Goal: Find specific page/section: Find specific page/section

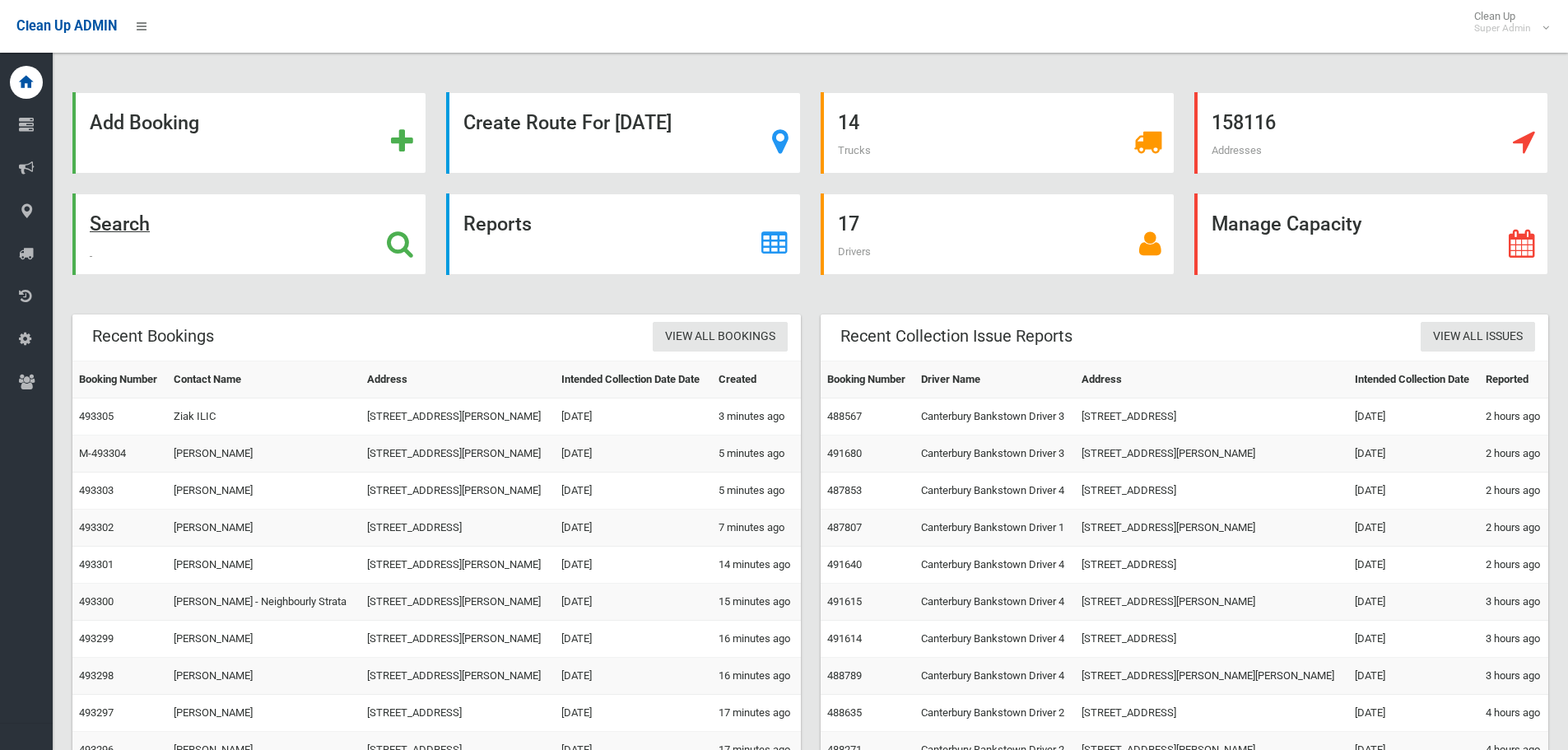
click at [202, 209] on div "Search" at bounding box center [249, 234] width 354 height 82
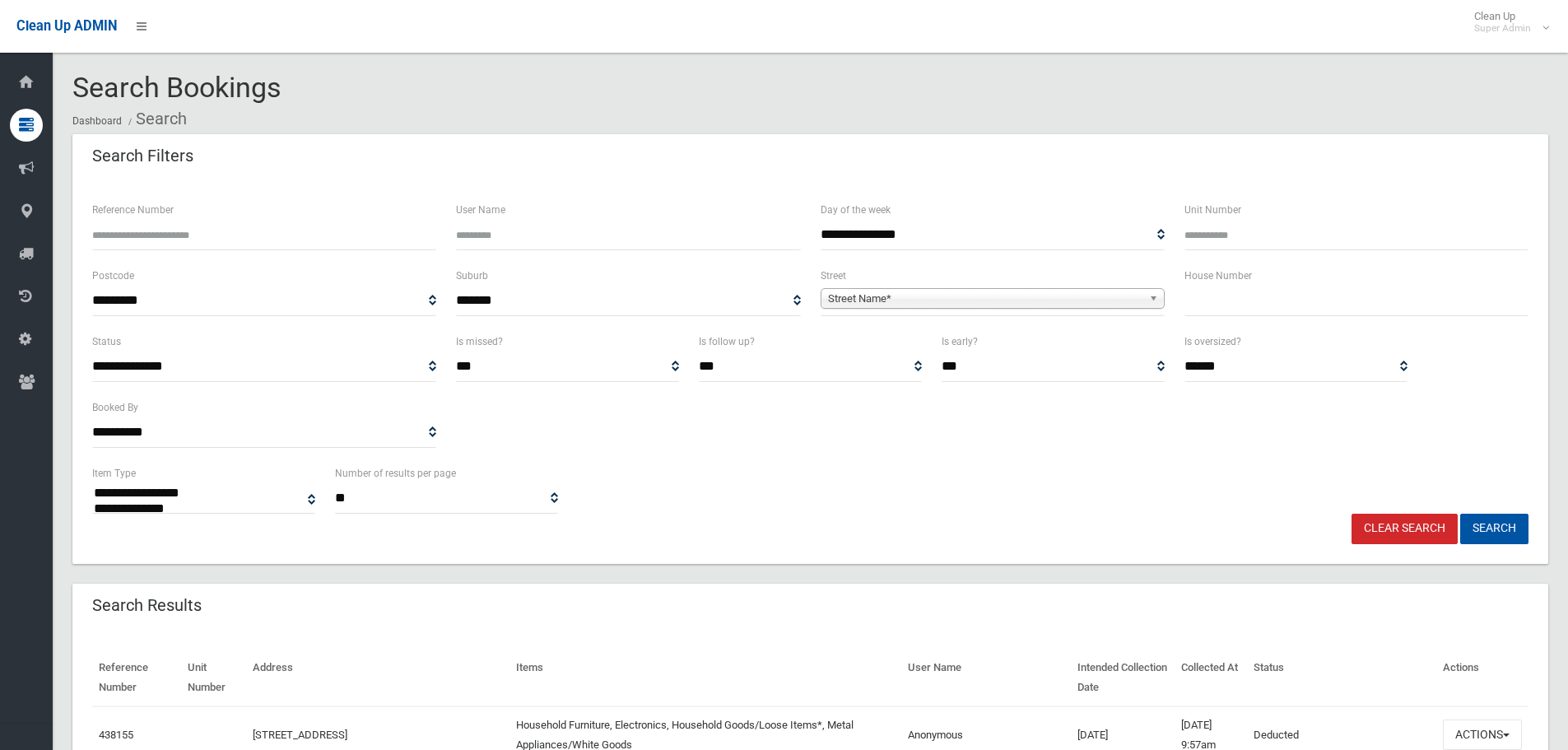
select select
click at [301, 224] on input "Reference Number" at bounding box center [264, 234] width 344 height 30
click at [400, 226] on input "Reference Number" at bounding box center [264, 234] width 344 height 30
type input "******"
click at [1460, 513] on button "Search" at bounding box center [1494, 528] width 68 height 30
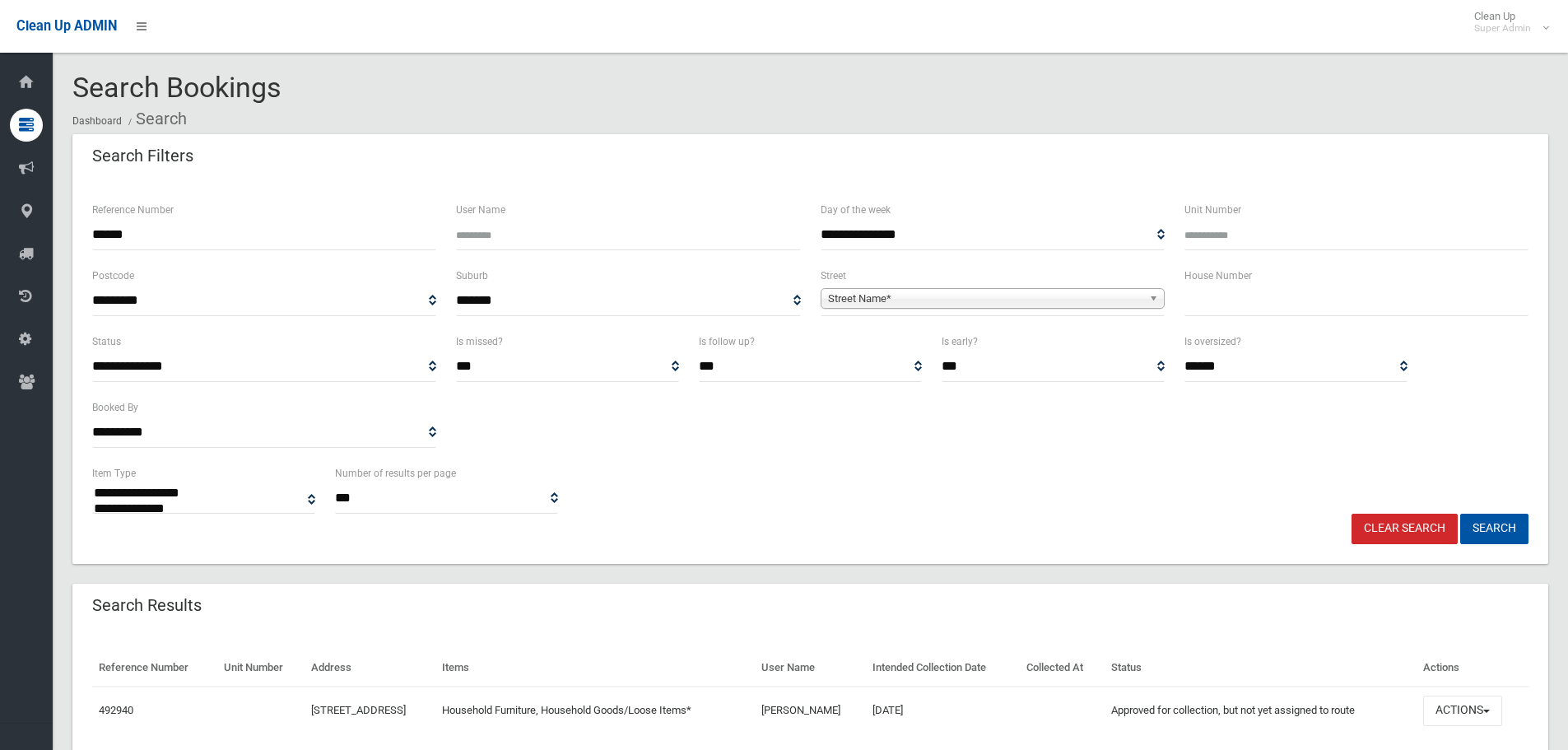
select select
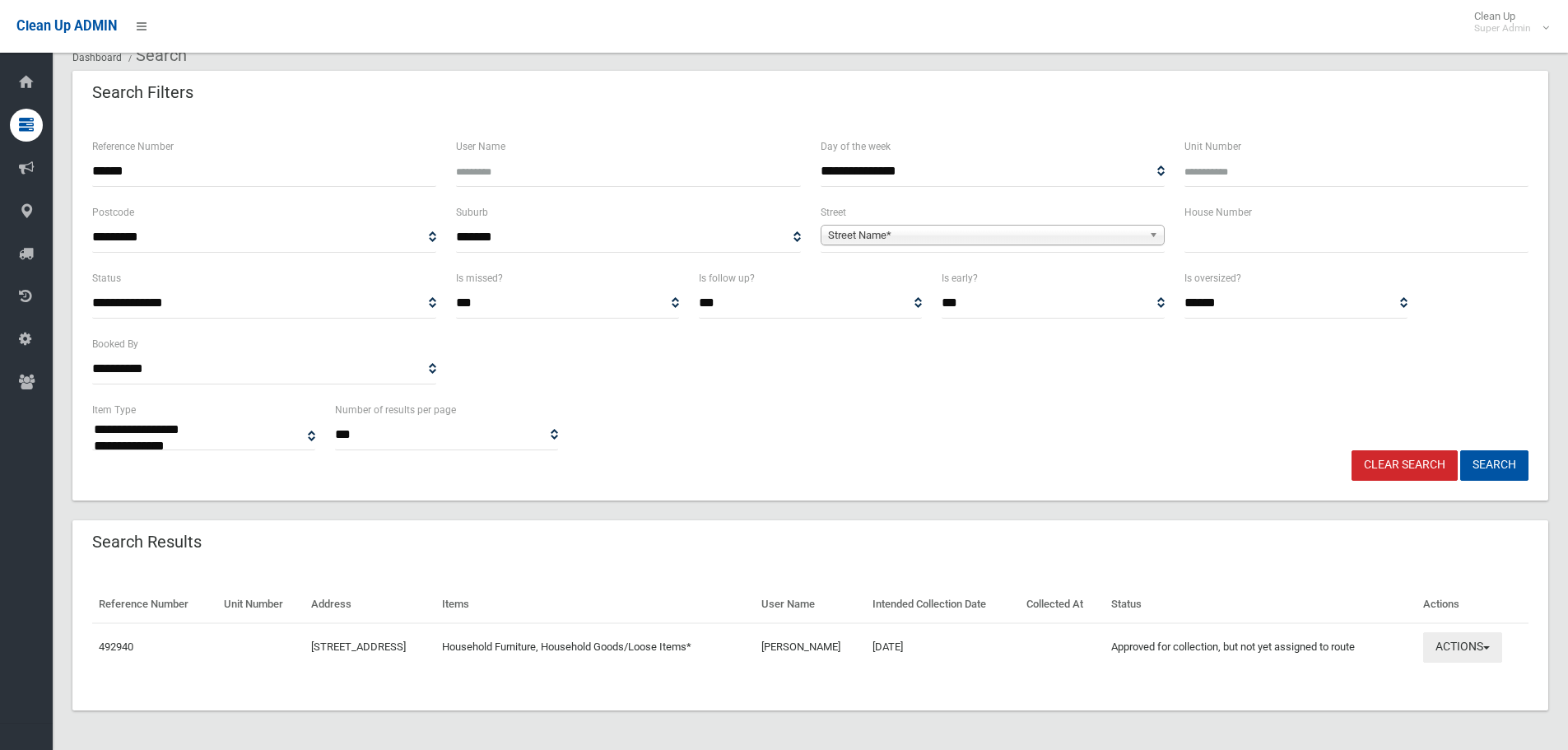
click at [1493, 639] on button "Actions" at bounding box center [1463, 647] width 79 height 30
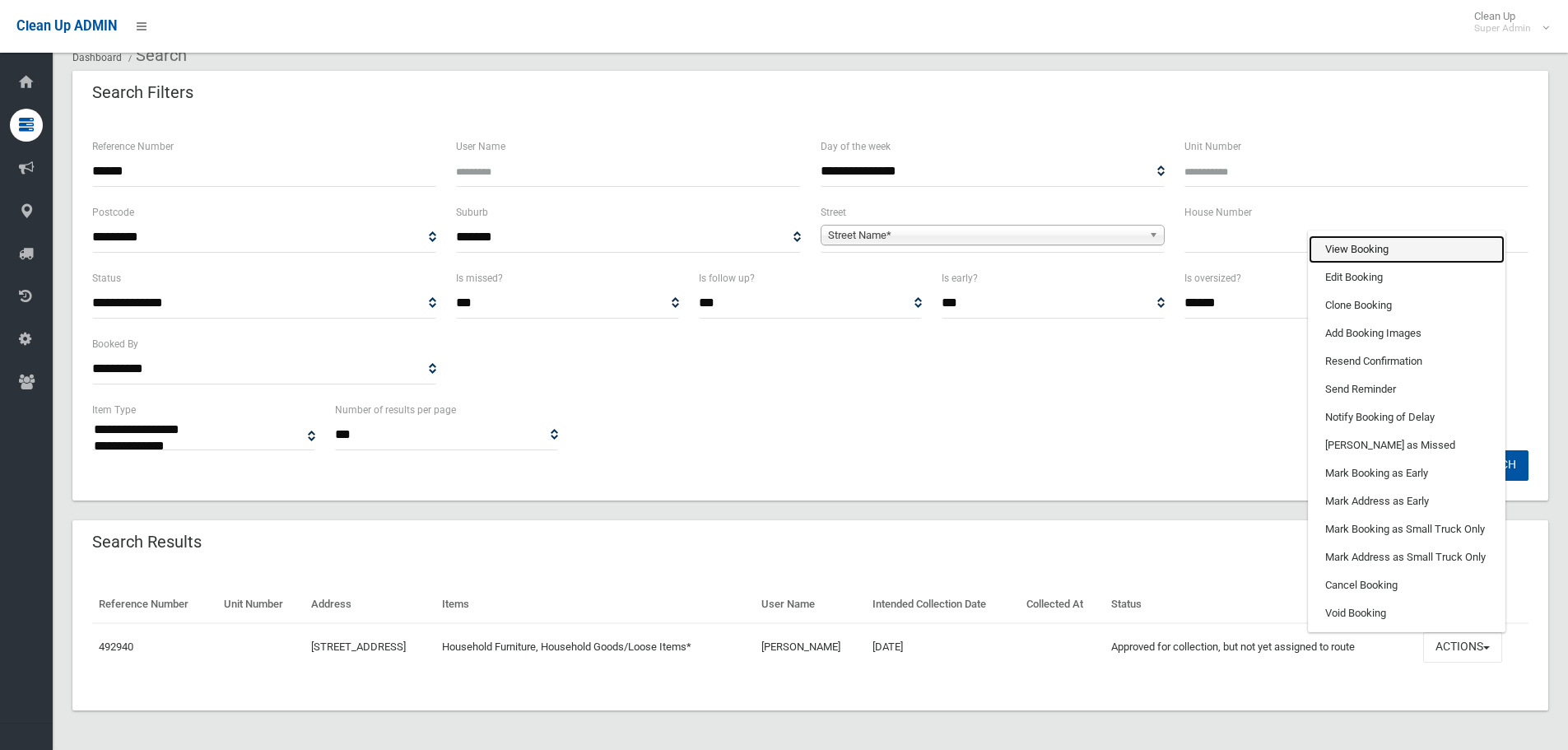
click at [1406, 251] on link "View Booking" at bounding box center [1406, 249] width 195 height 28
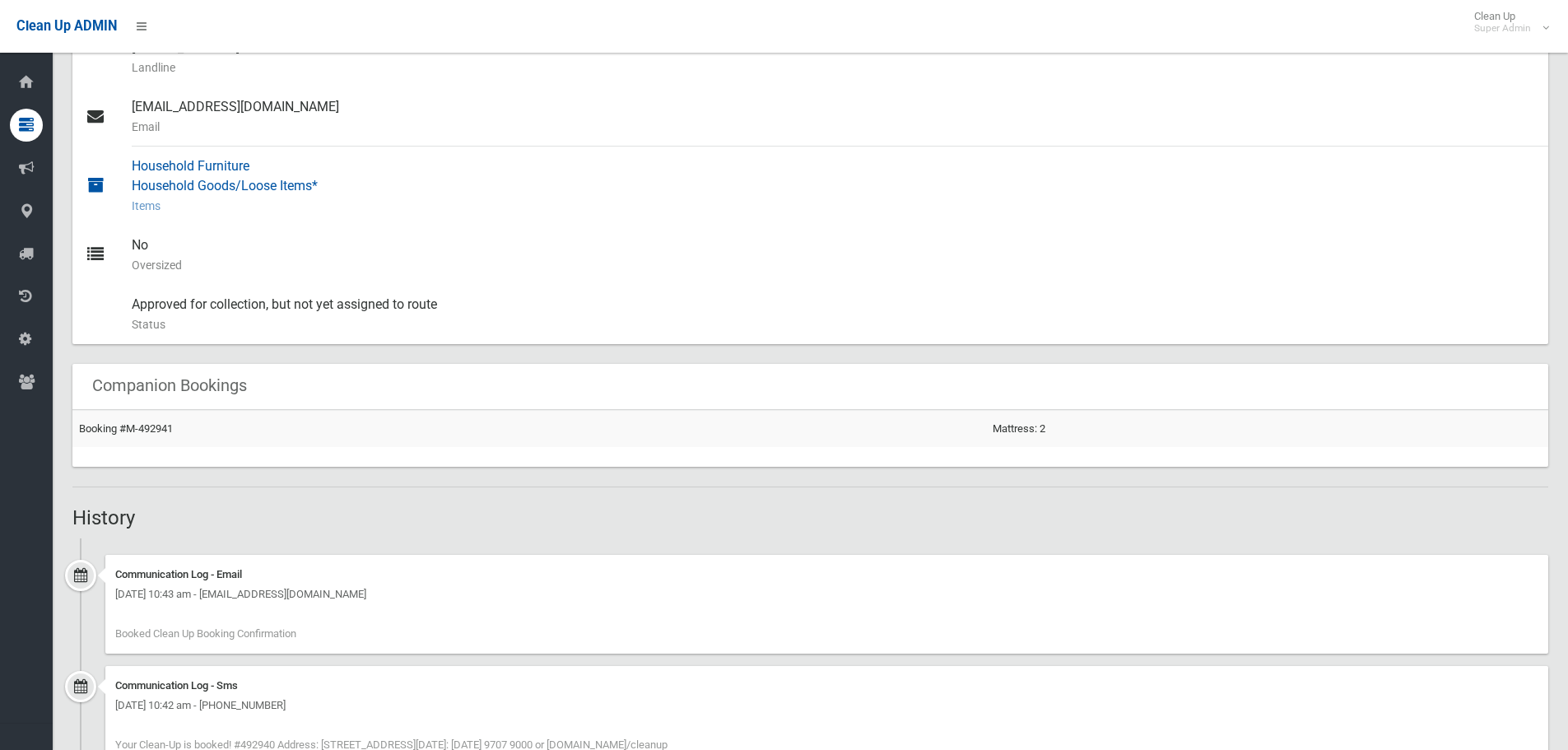
scroll to position [695, 0]
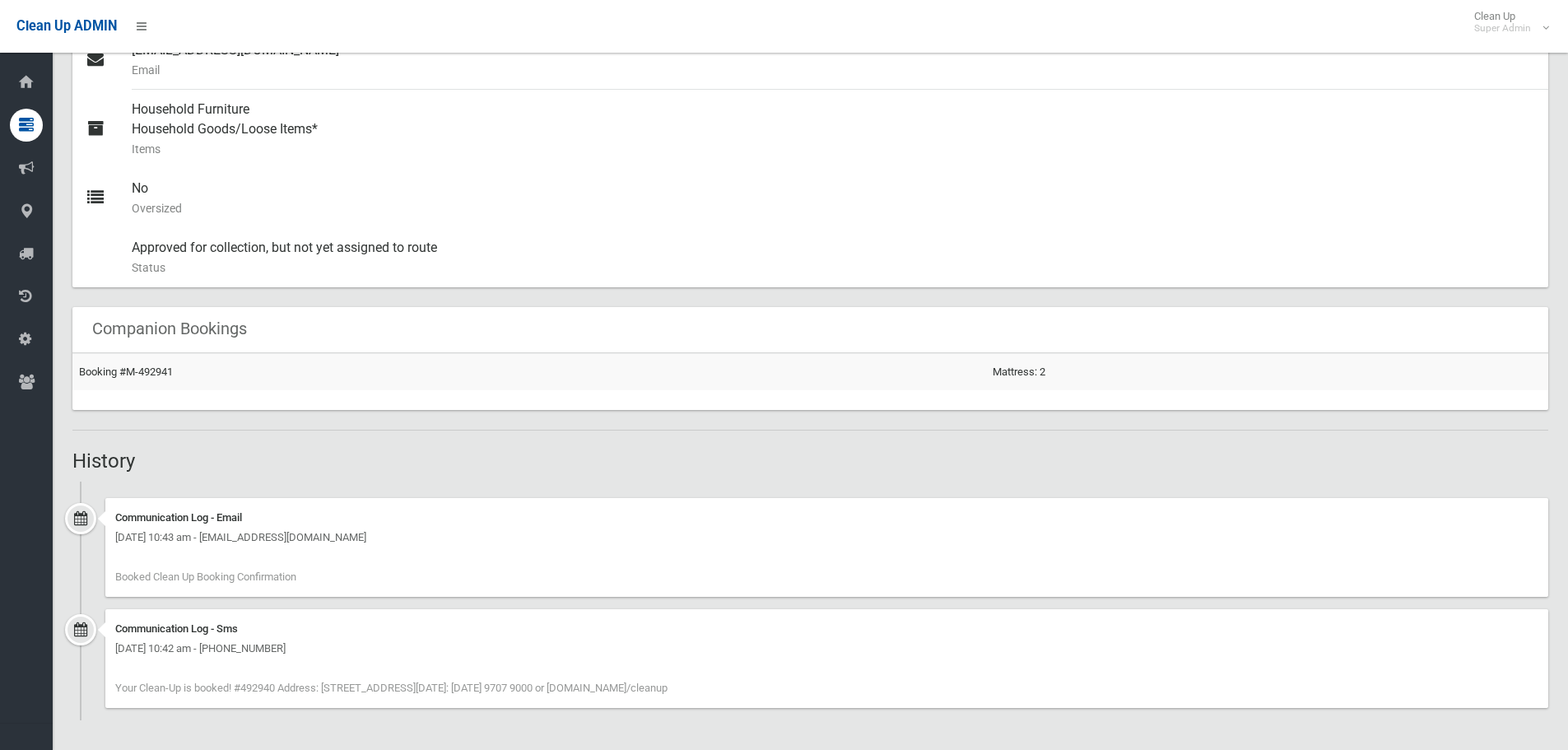
click at [582, 560] on div "Communication Log - Email [DATE] 10:43 am - [EMAIL_ADDRESS][DOMAIN_NAME] Booked…" at bounding box center [827, 547] width 1443 height 99
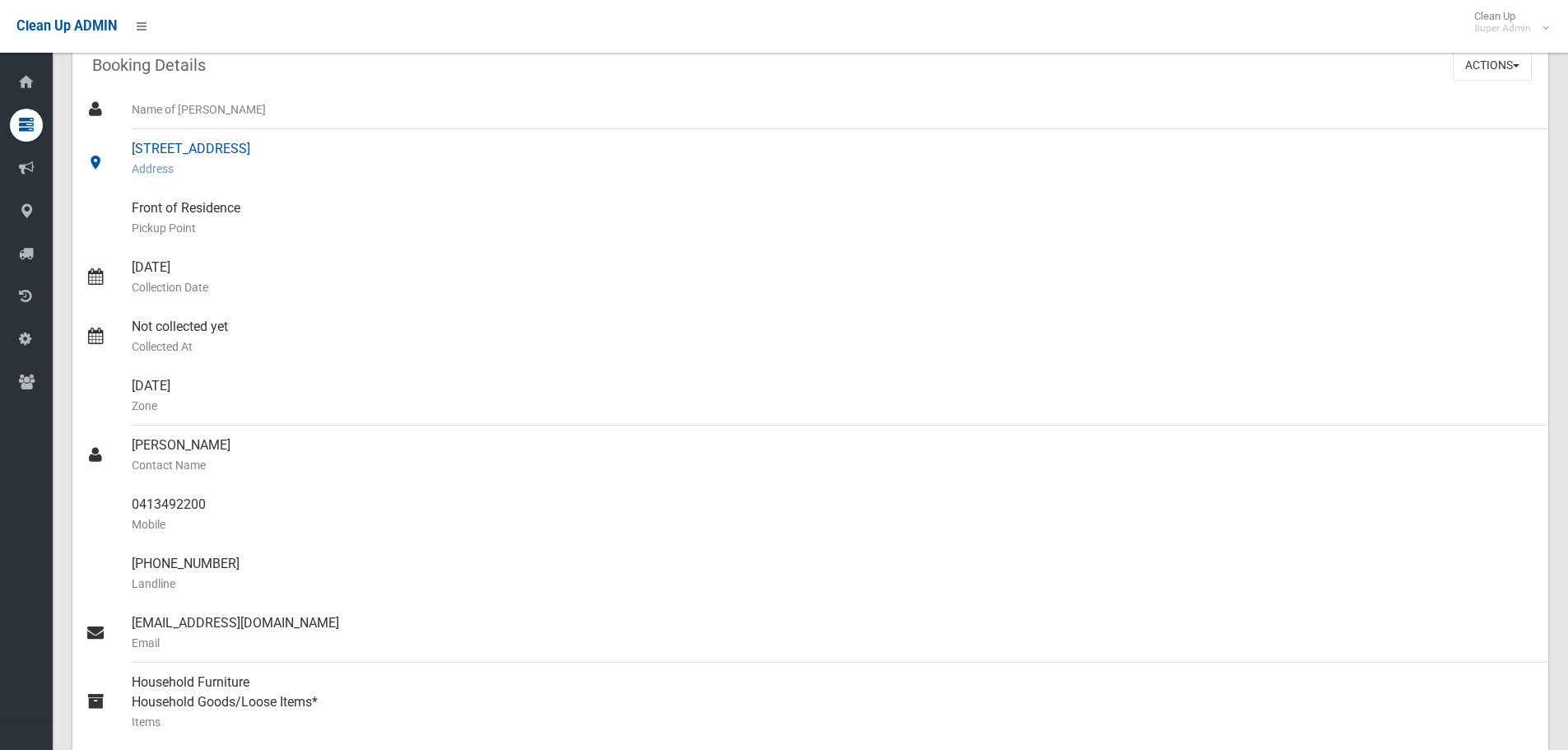
scroll to position [164, 0]
